Goal: Information Seeking & Learning: Check status

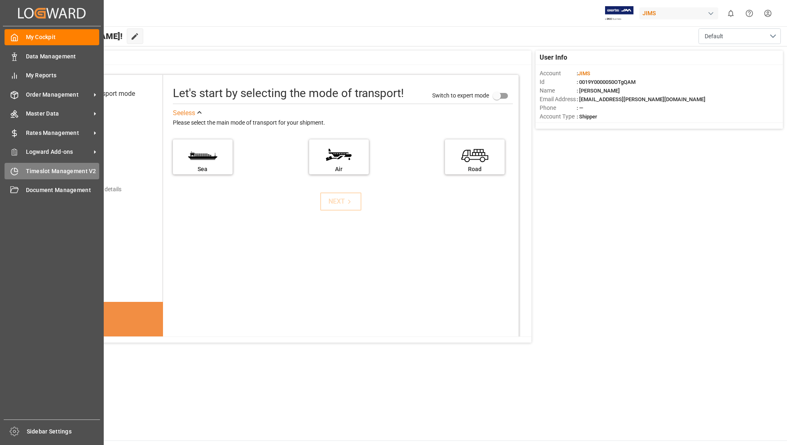
click at [37, 170] on span "Timeslot Management V2" at bounding box center [63, 171] width 74 height 9
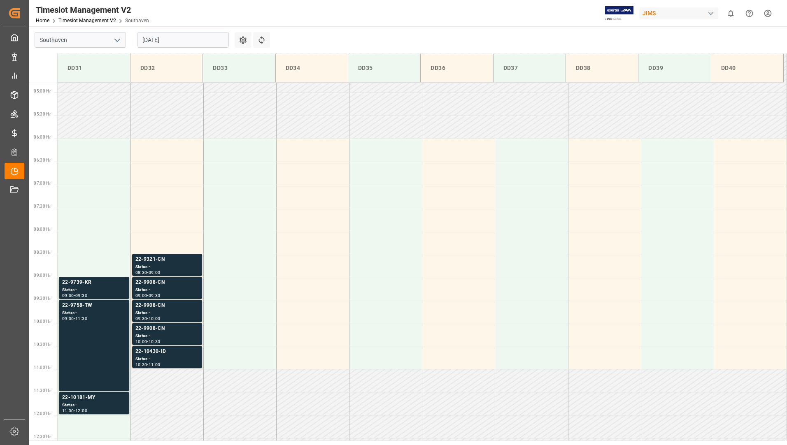
scroll to position [225, 0]
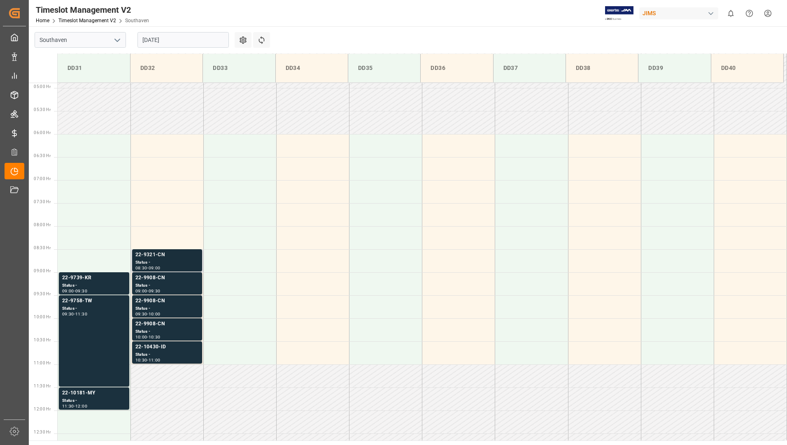
click at [159, 258] on div "22-9321-CN" at bounding box center [166, 255] width 63 height 8
click at [165, 283] on div "Status -" at bounding box center [166, 285] width 63 height 7
click at [172, 312] on div "09:30 - 10:00" at bounding box center [166, 314] width 63 height 5
click at [176, 328] on div "Status -" at bounding box center [166, 331] width 63 height 7
click at [177, 353] on div "Status -" at bounding box center [166, 355] width 63 height 7
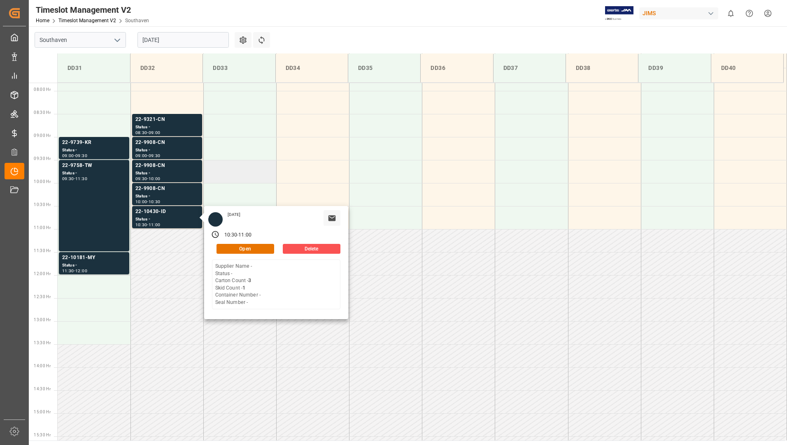
scroll to position [390, 0]
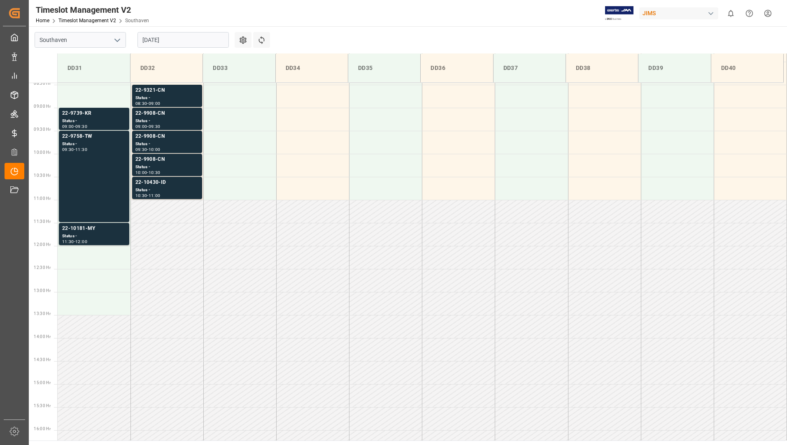
click at [110, 235] on div "Status -" at bounding box center [94, 236] width 64 height 7
click at [96, 163] on div "22-9758-TW Status - 09:30 - 11:30" at bounding box center [94, 177] width 64 height 88
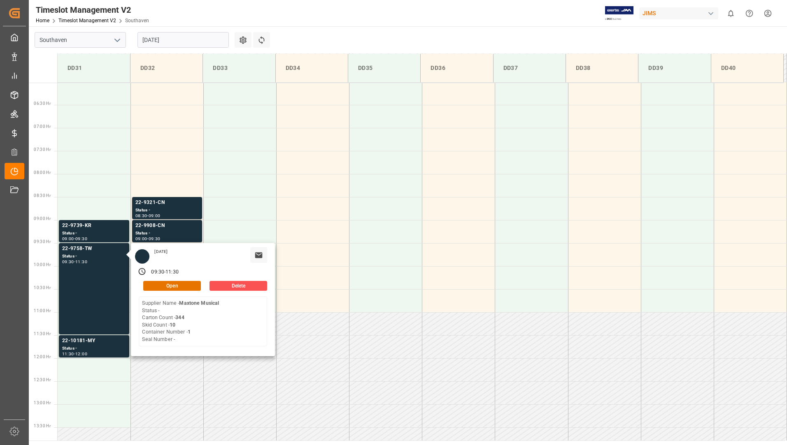
scroll to position [266, 0]
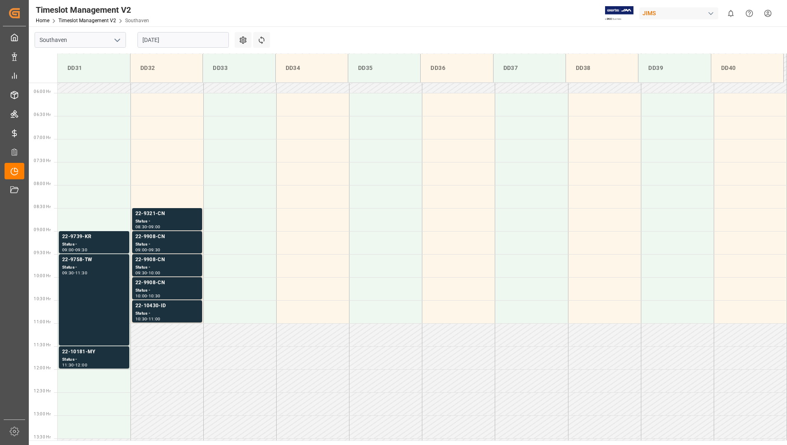
click at [91, 239] on div "22-9739-KR" at bounding box center [94, 237] width 64 height 8
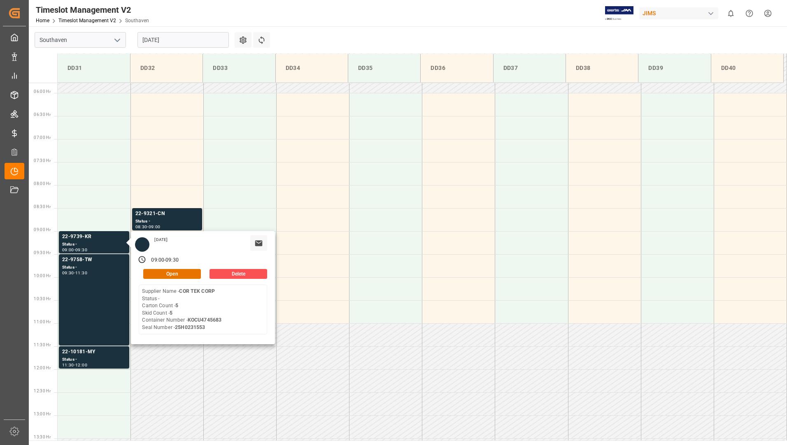
click at [198, 39] on input "[DATE]" at bounding box center [182, 40] width 91 height 16
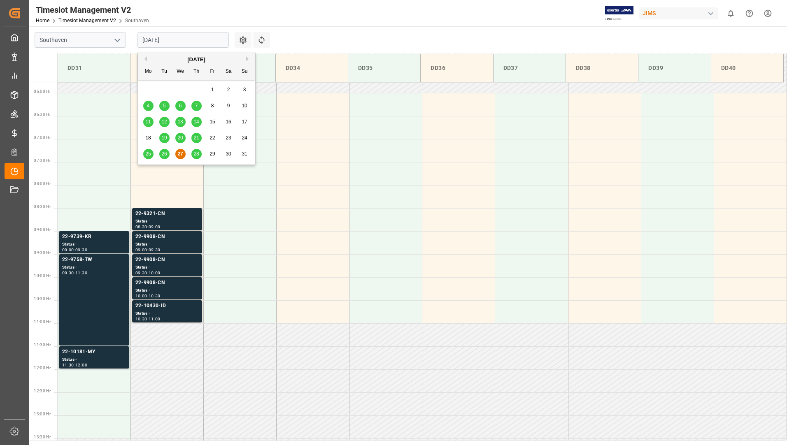
click at [199, 151] on div "28" at bounding box center [196, 154] width 10 height 10
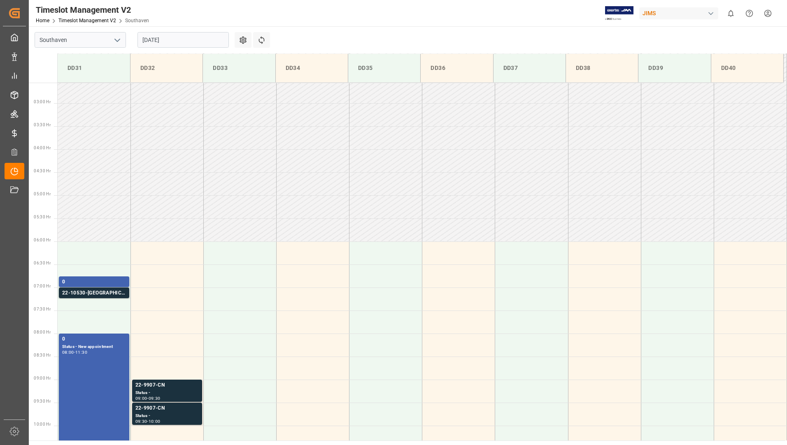
scroll to position [225, 0]
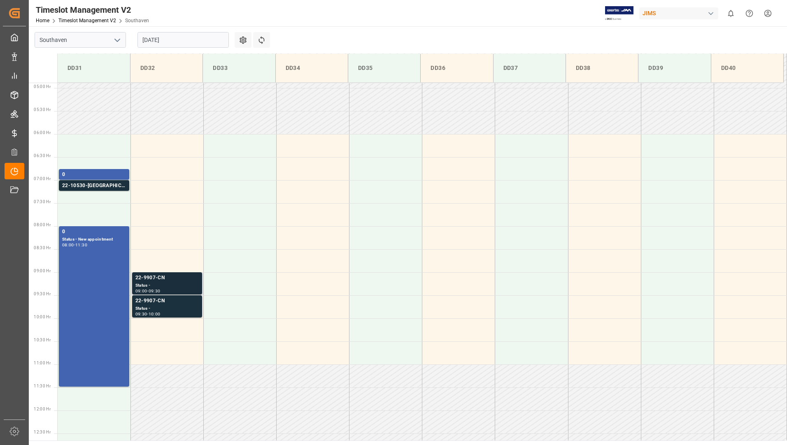
click at [159, 282] on div "22-9907-CN" at bounding box center [166, 278] width 63 height 8
click at [160, 297] on div "22-9907-CN Status - 09:30 - 10:00" at bounding box center [167, 307] width 70 height 22
click at [109, 245] on div "08:00 - 11:30" at bounding box center [94, 245] width 64 height 5
click at [106, 183] on div "22-10530-[GEOGRAPHIC_DATA]" at bounding box center [94, 186] width 64 height 8
click at [106, 176] on div "0" at bounding box center [94, 175] width 64 height 8
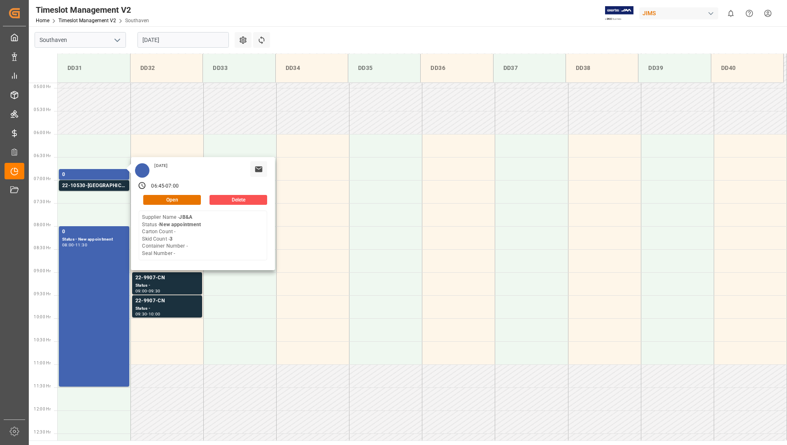
click at [219, 42] on input "[DATE]" at bounding box center [182, 40] width 91 height 16
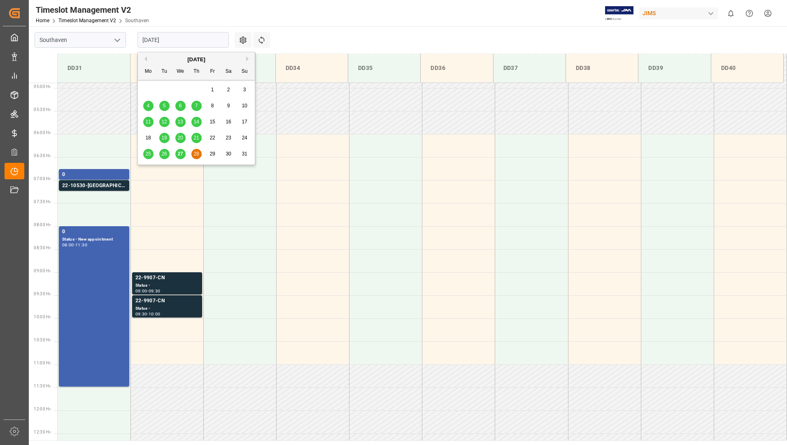
click at [247, 59] on button "Next Month" at bounding box center [248, 58] width 5 height 5
click at [145, 59] on button "Previous Month" at bounding box center [144, 58] width 5 height 5
click at [324, 31] on main "Southaven [DATE] Settings Refresh Time Slots DD31 DD32 DD33 DD34 DD35 DD36 DD37…" at bounding box center [407, 233] width 757 height 415
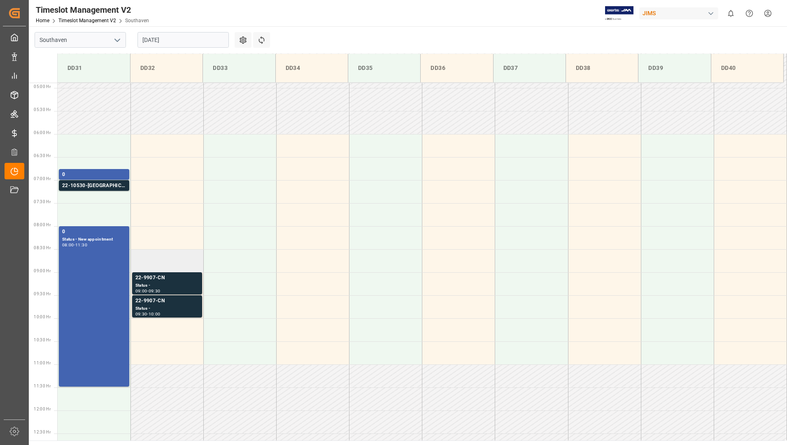
scroll to position [0, 0]
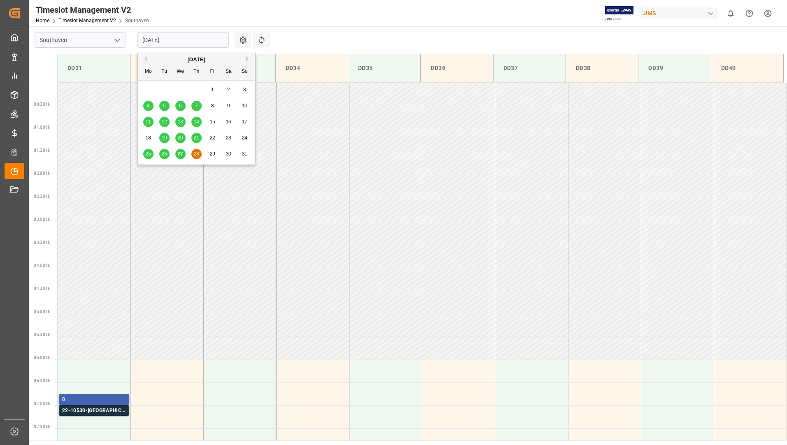
click at [199, 39] on input "[DATE]" at bounding box center [182, 40] width 91 height 16
click at [178, 153] on span "27" at bounding box center [179, 154] width 5 height 6
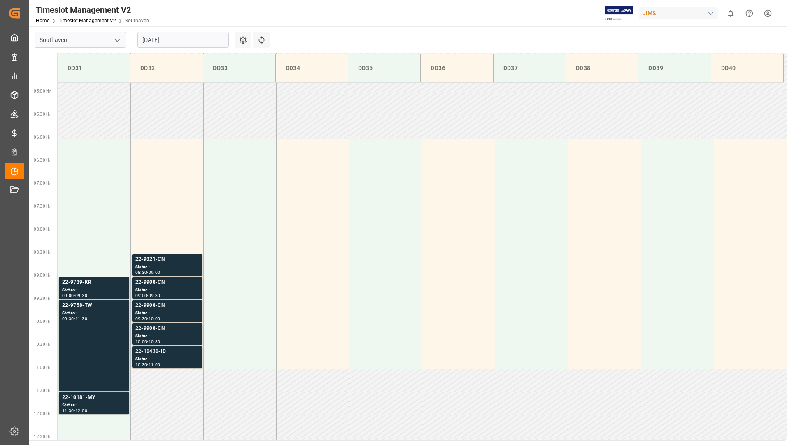
scroll to position [225, 0]
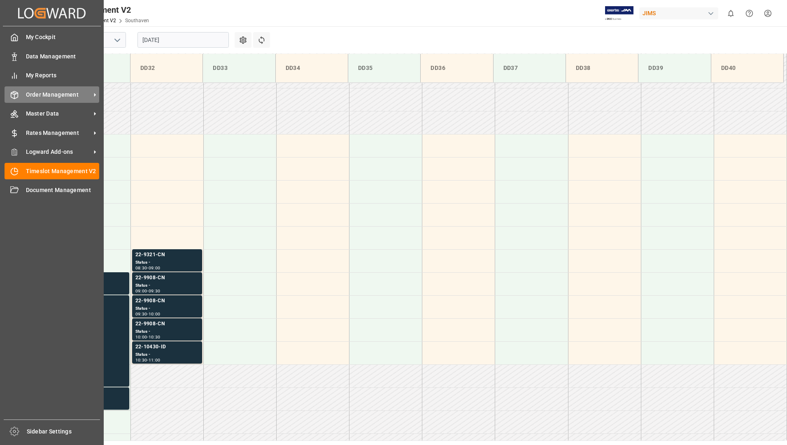
click at [56, 92] on span "Order Management" at bounding box center [58, 95] width 65 height 9
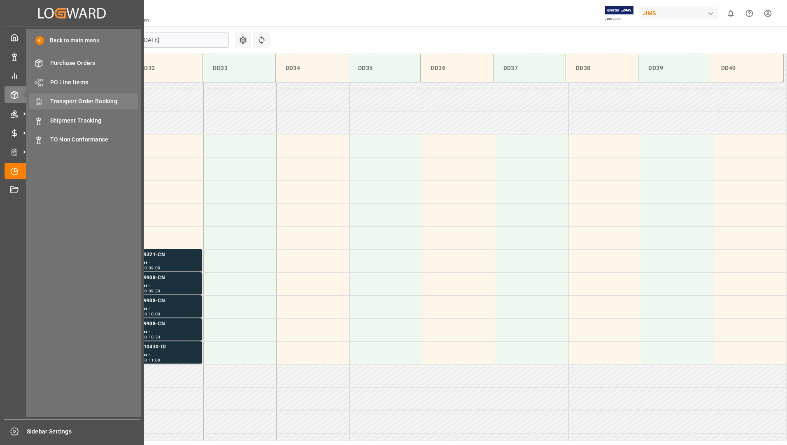
click at [113, 98] on span "Transport Order Booking" at bounding box center [94, 101] width 89 height 9
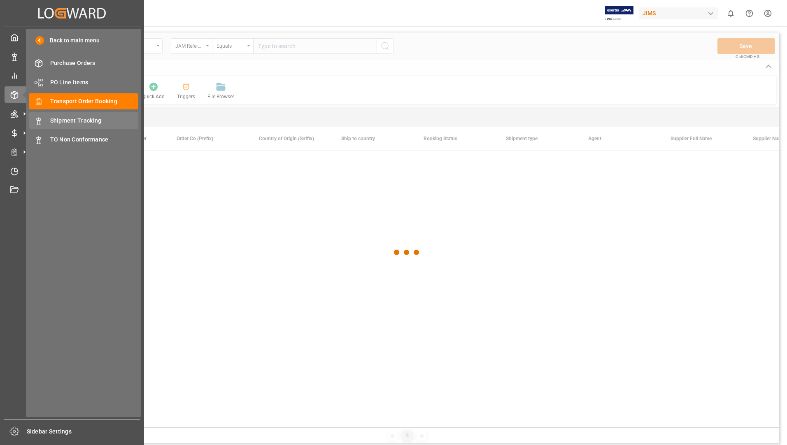
click at [59, 116] on span "Shipment Tracking" at bounding box center [94, 120] width 89 height 9
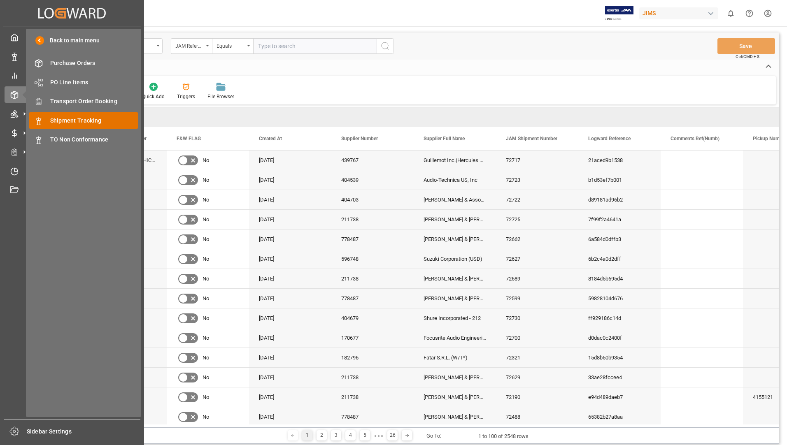
click at [112, 119] on span "Shipment Tracking" at bounding box center [94, 120] width 89 height 9
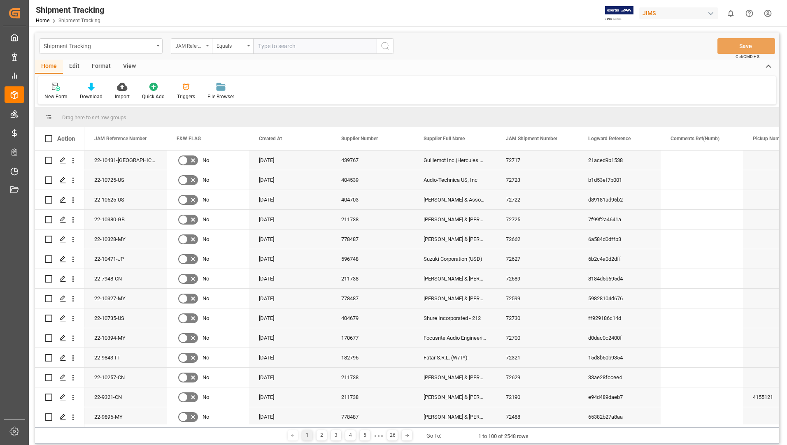
click at [197, 44] on div "JAM Reference Number" at bounding box center [189, 44] width 28 height 9
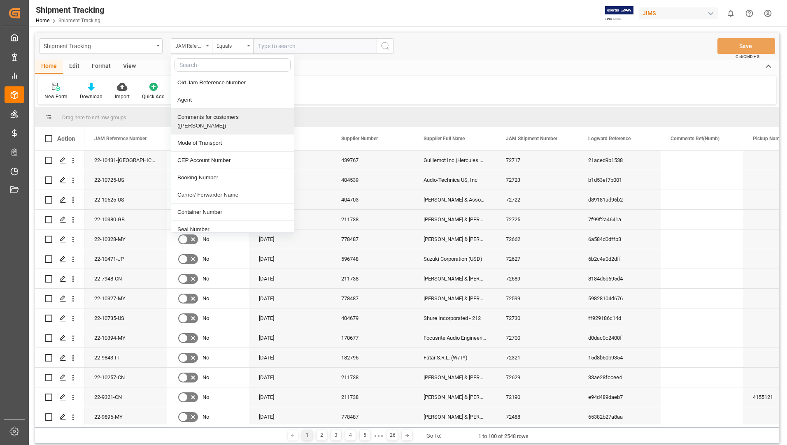
scroll to position [206, 0]
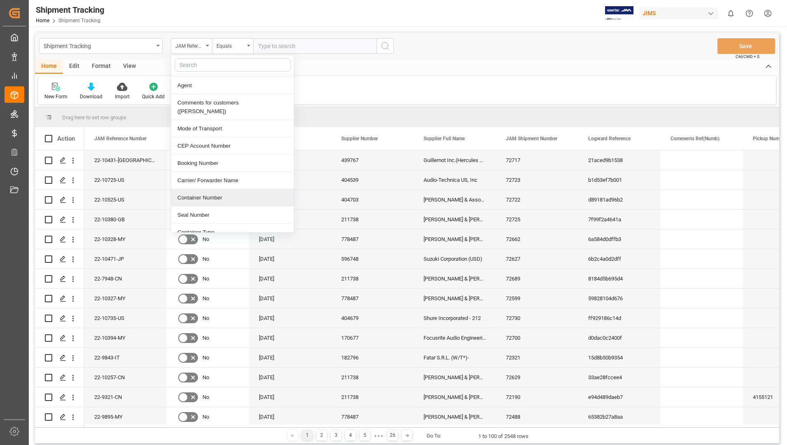
click at [222, 191] on div "Container Number" at bounding box center [232, 197] width 123 height 17
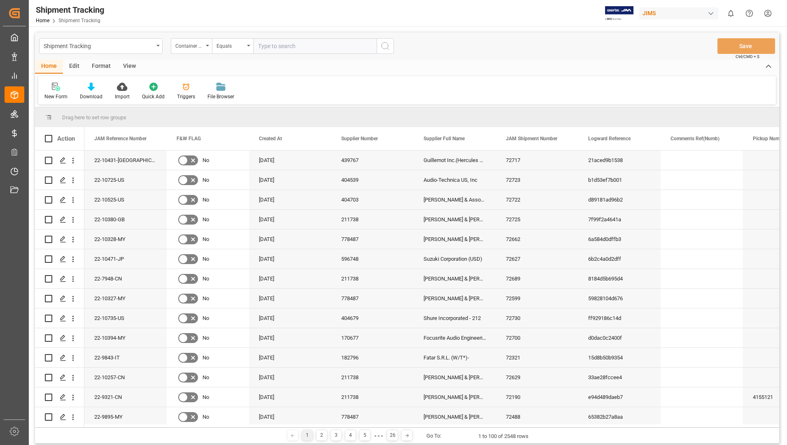
click at [281, 47] on input "text" at bounding box center [314, 46] width 123 height 16
paste input "Beau9968295"
type input "Beau9968295"
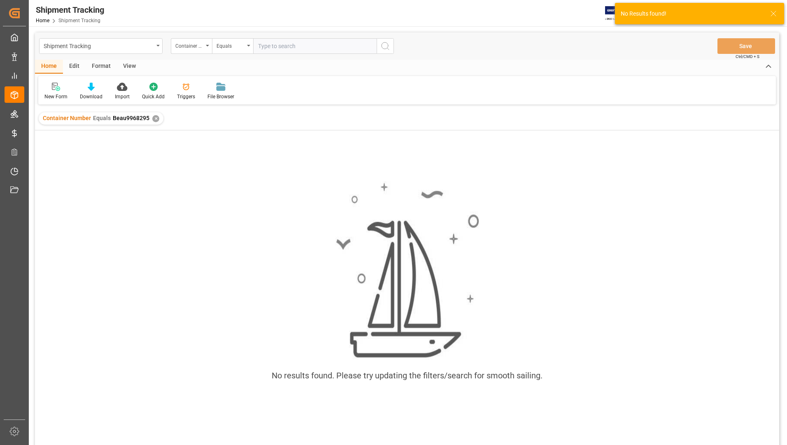
click at [154, 116] on div "✕" at bounding box center [155, 118] width 7 height 7
